Goal: Information Seeking & Learning: Check status

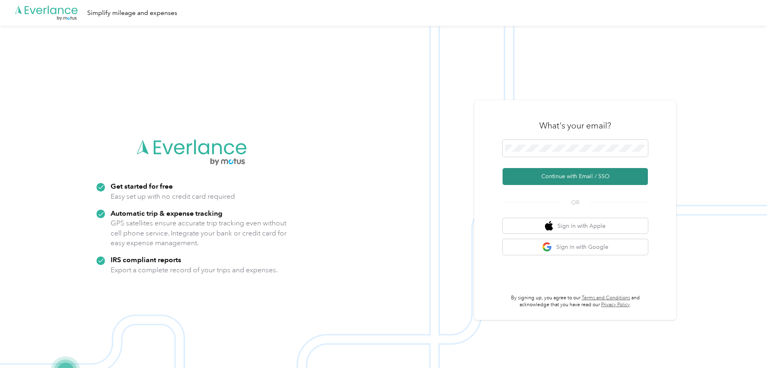
click at [566, 173] on button "Continue with Email / SSO" at bounding box center [575, 176] width 145 height 17
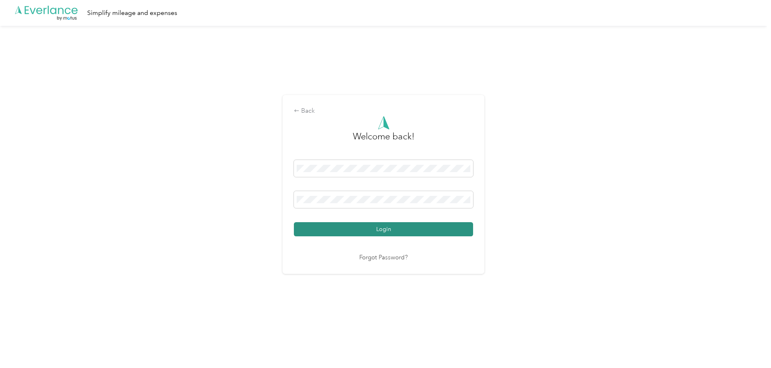
click at [362, 227] on button "Login" at bounding box center [383, 229] width 179 height 14
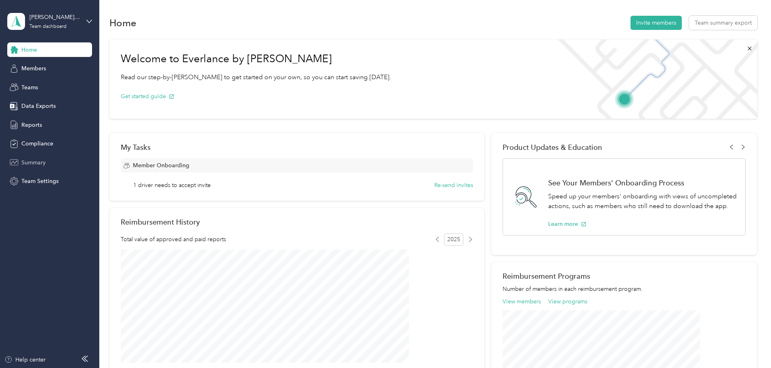
click at [34, 161] on span "Summary" at bounding box center [33, 162] width 24 height 8
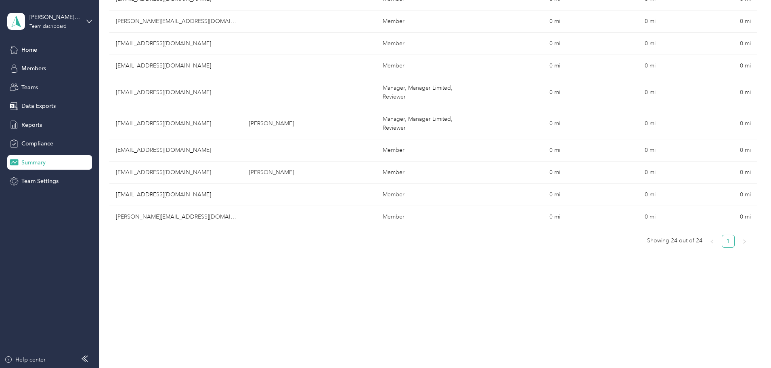
scroll to position [493, 0]
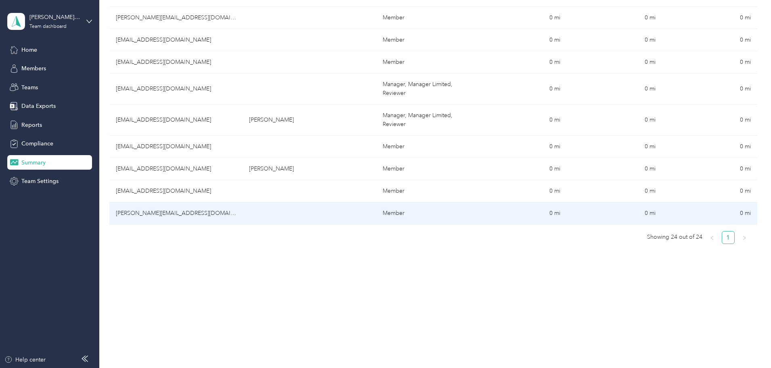
click at [193, 214] on td "[PERSON_NAME][EMAIL_ADDRESS][DOMAIN_NAME]" at bounding box center [175, 213] width 133 height 22
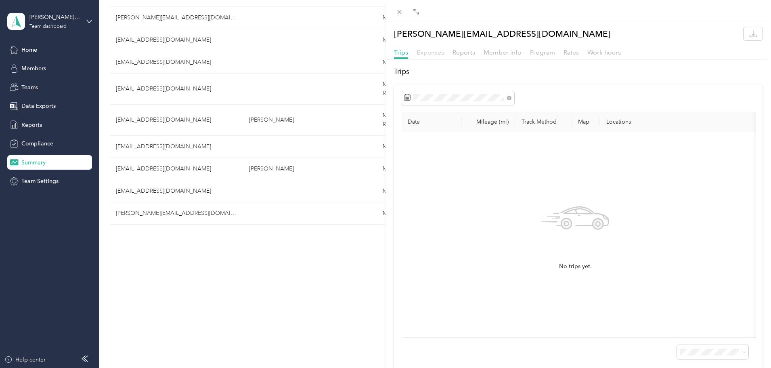
click at [441, 51] on span "Expenses" at bounding box center [430, 52] width 27 height 8
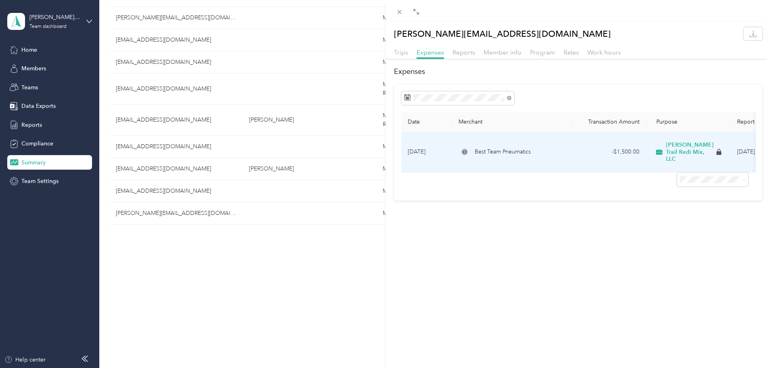
click at [495, 147] on span "Best Team Pneumatics" at bounding box center [503, 151] width 56 height 9
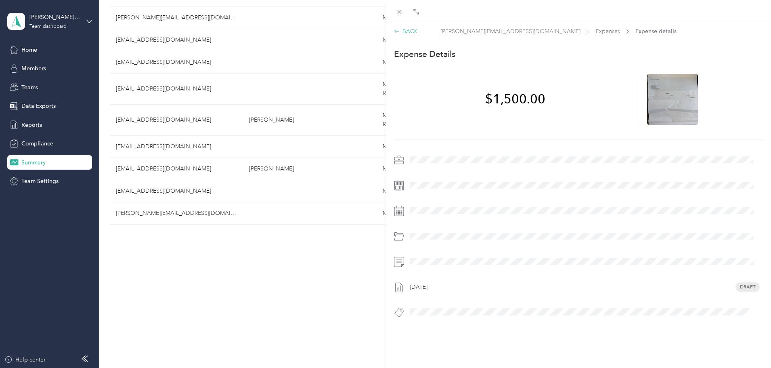
click at [409, 32] on div "BACK" at bounding box center [406, 31] width 24 height 8
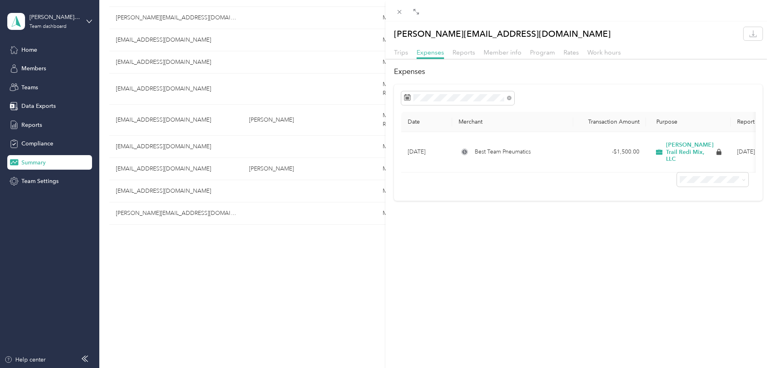
click at [39, 46] on div "[PERSON_NAME][EMAIL_ADDRESS][DOMAIN_NAME] Trips Expenses Reports Member info Pr…" at bounding box center [385, 184] width 771 height 368
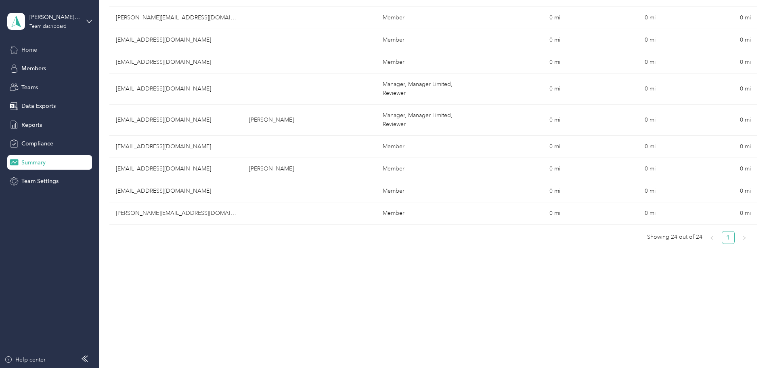
click at [29, 48] on span "Home" at bounding box center [29, 50] width 16 height 8
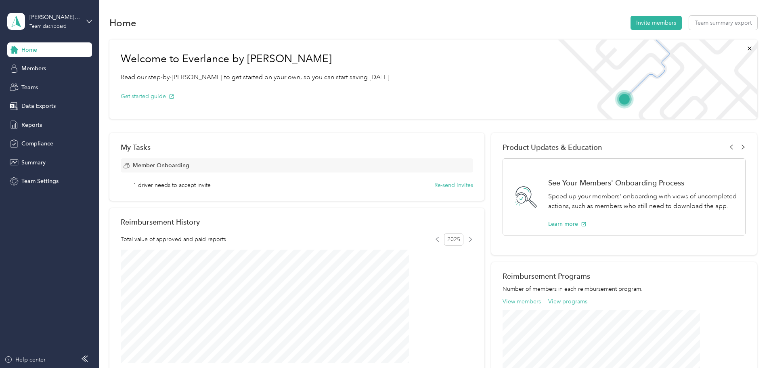
click at [49, 29] on div "[PERSON_NAME] Trail Redi Mix, LLC Team dashboard" at bounding box center [43, 21] width 73 height 17
click at [39, 107] on div "Log out" at bounding box center [92, 103] width 159 height 14
